Goal: Communication & Community: Share content

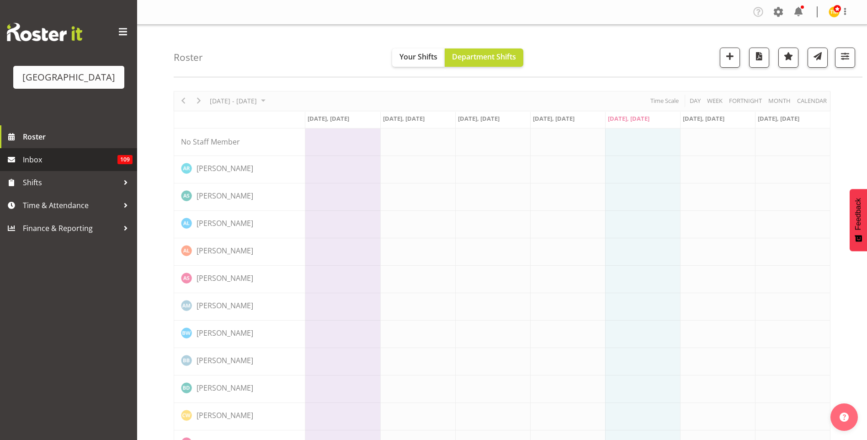
click at [51, 163] on span "Inbox" at bounding box center [70, 160] width 95 height 14
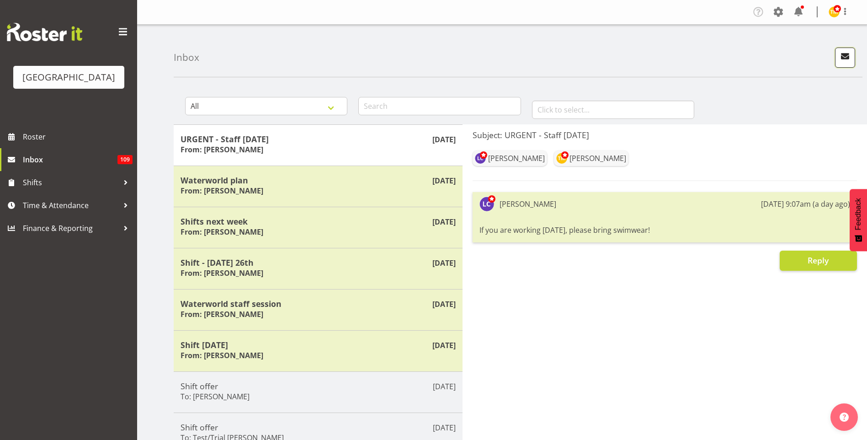
click at [849, 54] on span "button" at bounding box center [845, 56] width 12 height 12
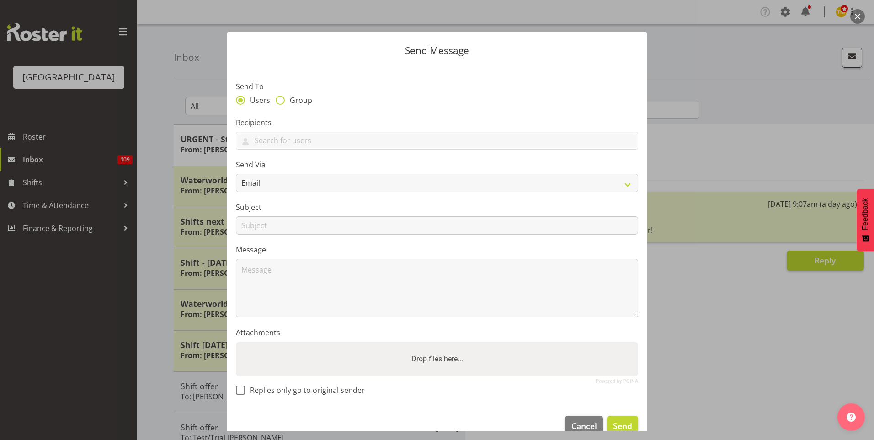
click at [277, 98] on span at bounding box center [280, 100] width 9 height 9
click at [277, 98] on input "Group" at bounding box center [279, 100] width 6 height 6
radio input "true"
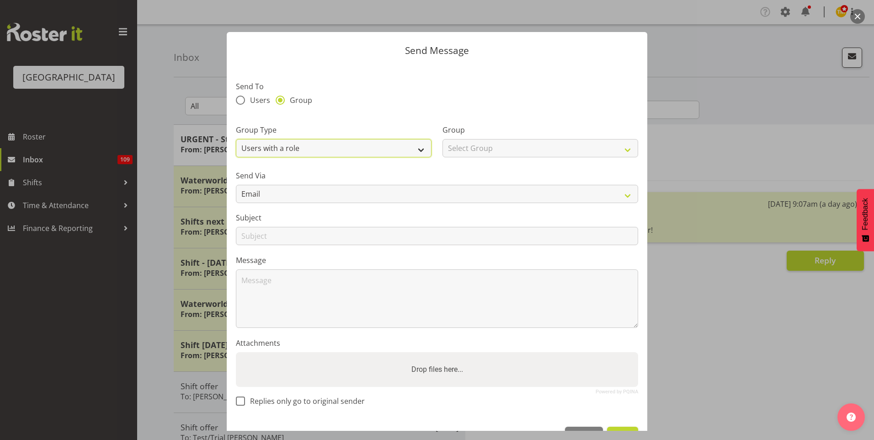
click at [293, 147] on select "Users with a role Users with a skill Primary users in a location All users in a…" at bounding box center [334, 148] width 196 height 18
click at [236, 139] on select "Users with a role Users with a skill Primary users in a location All users in a…" at bounding box center [334, 148] width 196 height 18
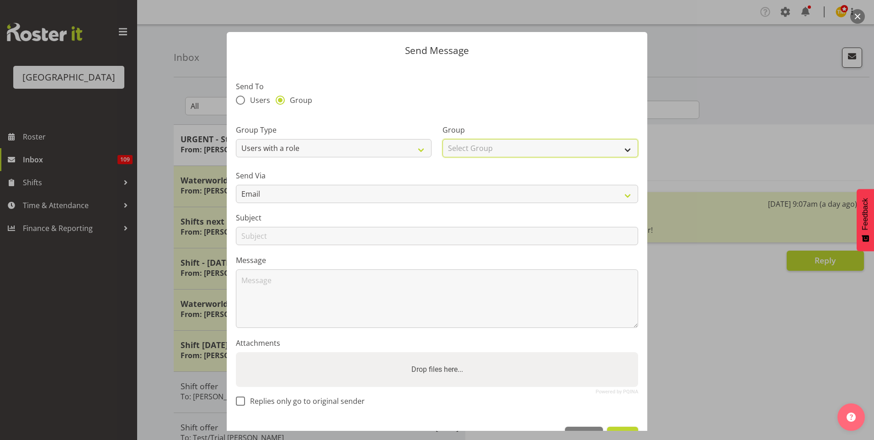
click at [449, 148] on select "Select Group Aquatic Customer Services Officer Cleaner - Splash Palace Faciltie…" at bounding box center [541, 148] width 196 height 18
select select "96"
click at [443, 139] on select "Select Group Aquatic Customer Services Officer Cleaner - Splash Palace Faciltie…" at bounding box center [541, 148] width 196 height 18
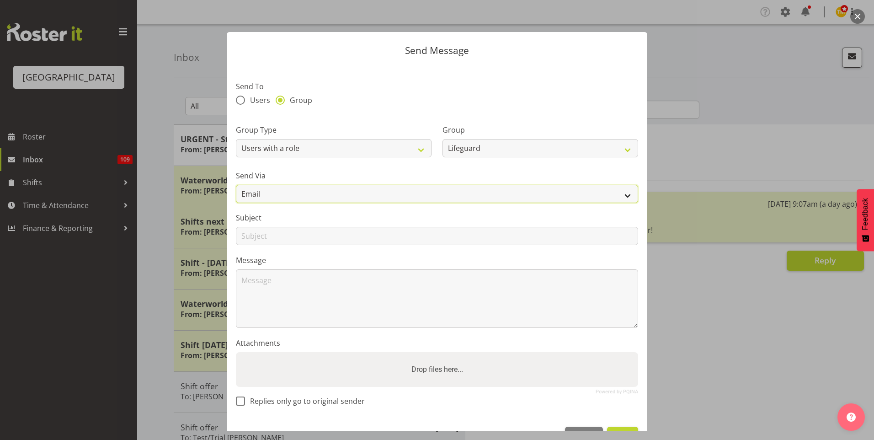
click at [353, 193] on select "Email SMS" at bounding box center [437, 194] width 402 height 18
select select "sms"
click at [236, 185] on select "Email SMS" at bounding box center [437, 194] width 402 height 18
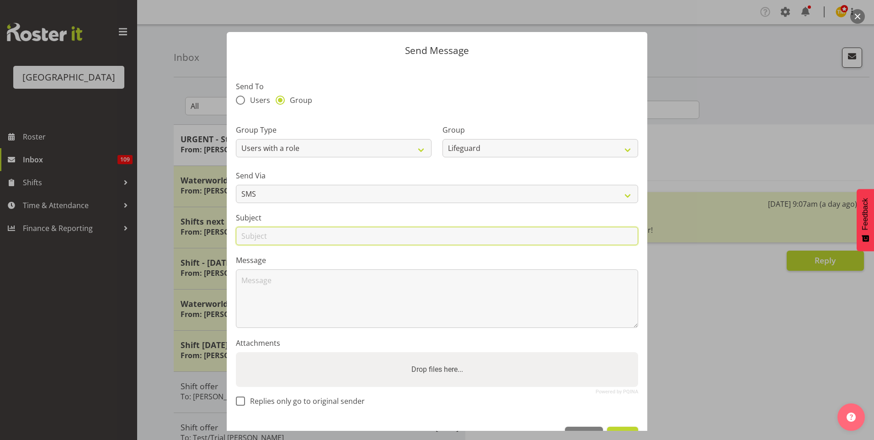
click at [307, 233] on input "text" at bounding box center [437, 236] width 402 height 18
type input "Shift offer"
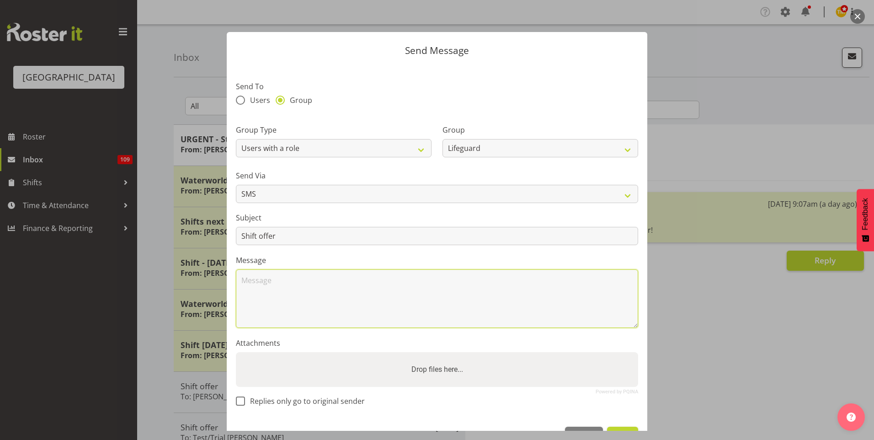
click at [311, 288] on textarea at bounding box center [437, 298] width 402 height 59
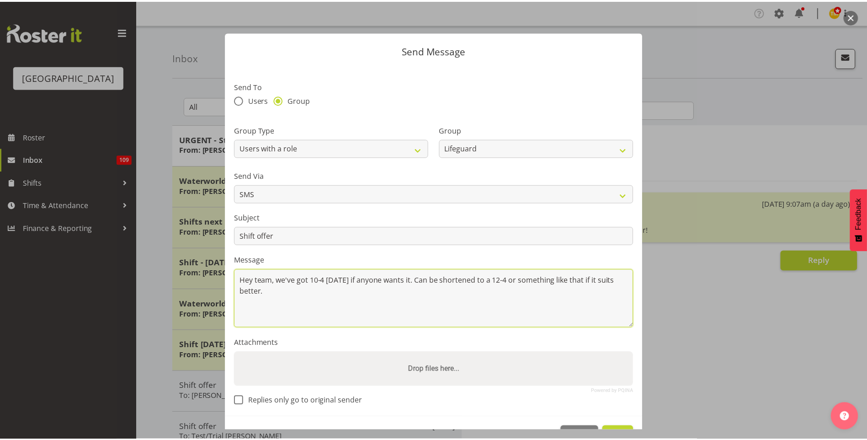
scroll to position [30, 0]
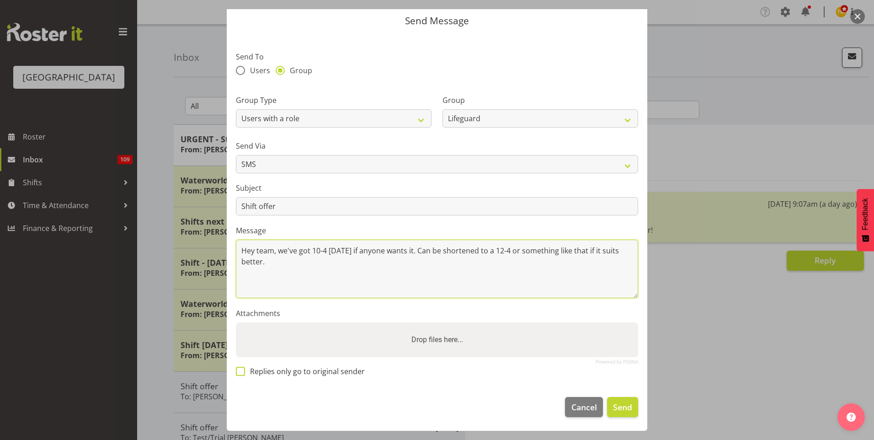
type textarea "Hey team, we've got 10-4 [DATE] if anyone wants it. Can be shortened to a 12-4 …"
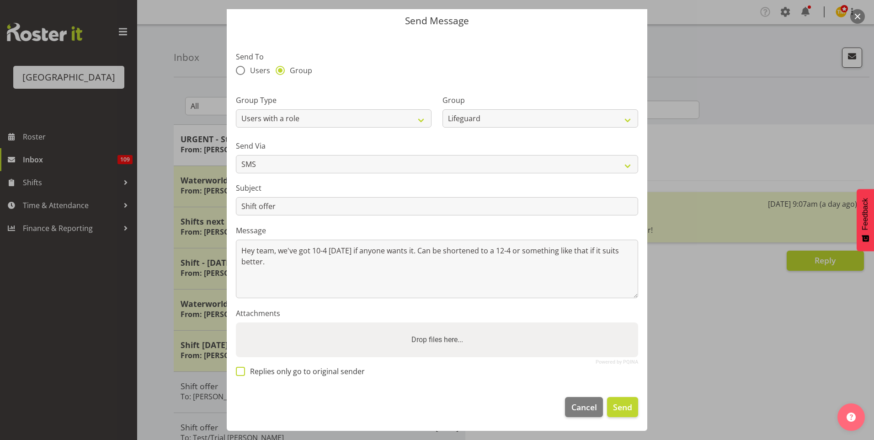
click at [242, 370] on span at bounding box center [240, 371] width 9 height 9
click at [242, 370] on input "Replies only go to original sender" at bounding box center [239, 371] width 6 height 6
checkbox input "true"
click at [614, 404] on span "Send" at bounding box center [622, 407] width 19 height 12
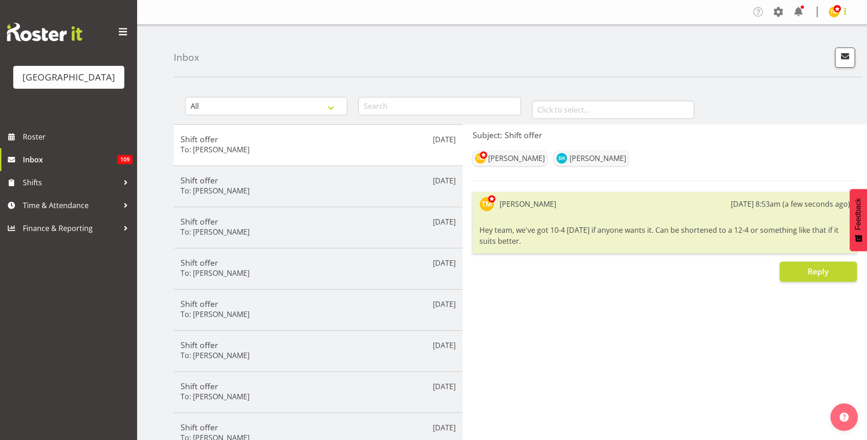
click at [846, 13] on span at bounding box center [845, 11] width 11 height 11
click at [832, 45] on link "Log Out" at bounding box center [807, 48] width 88 height 16
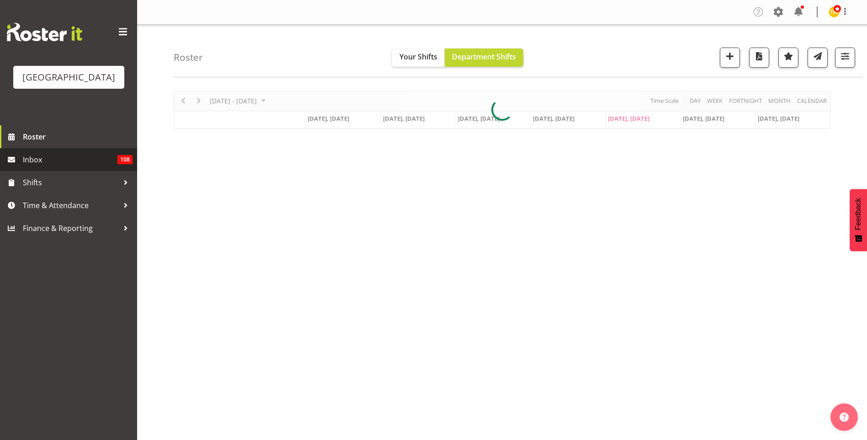
click at [73, 155] on span "Inbox" at bounding box center [70, 160] width 95 height 14
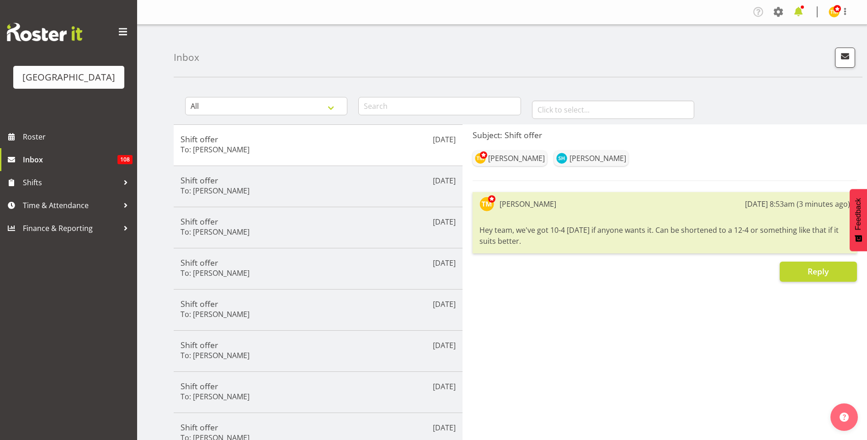
click at [798, 13] on span at bounding box center [798, 12] width 15 height 15
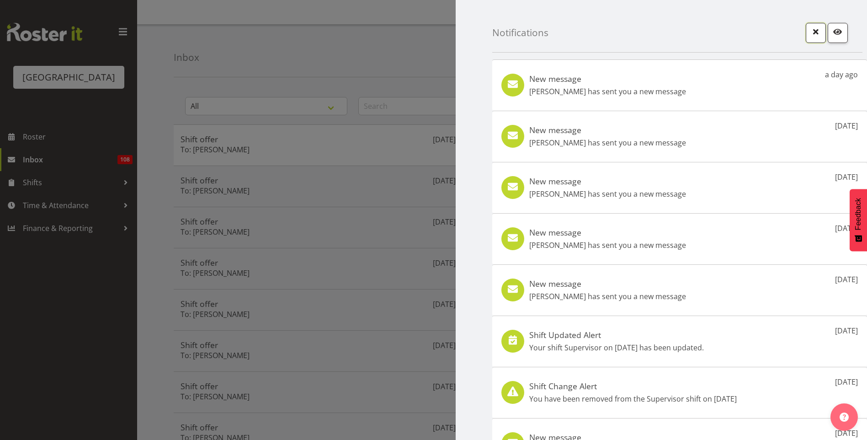
click at [810, 27] on span "button" at bounding box center [816, 32] width 12 height 12
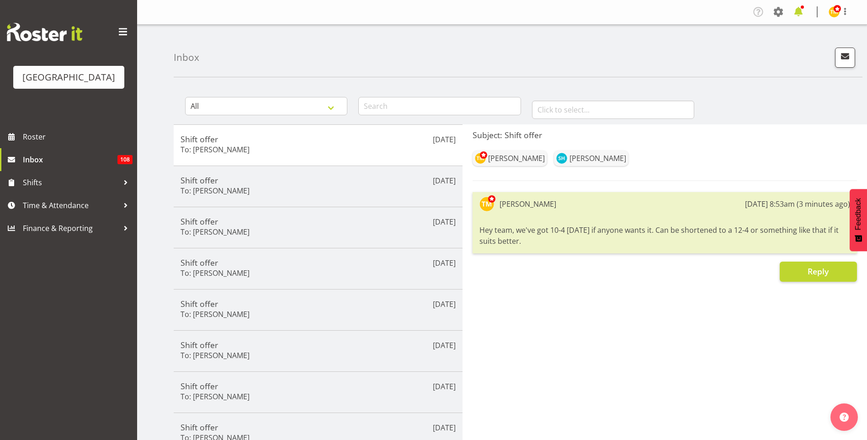
click at [793, 15] on span at bounding box center [798, 12] width 15 height 15
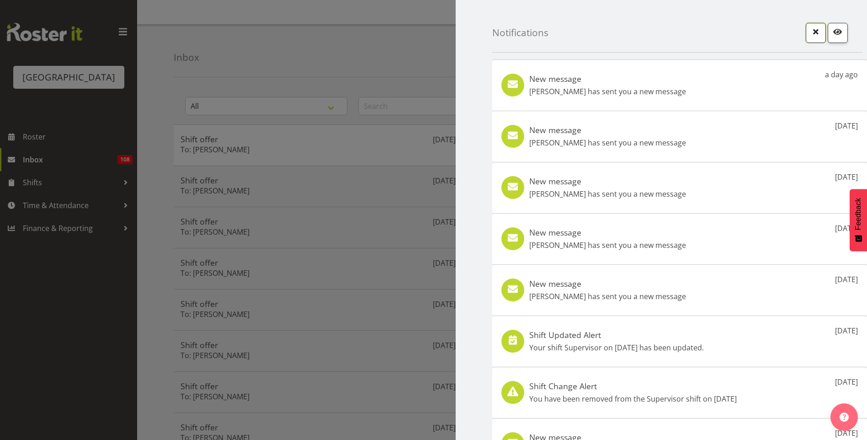
click at [810, 34] on span "button" at bounding box center [816, 32] width 12 height 12
